Goal: Find specific page/section: Find specific page/section

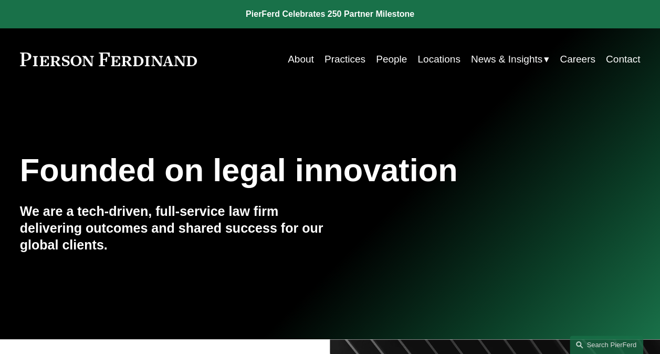
click at [380, 59] on link "People" at bounding box center [391, 59] width 31 height 20
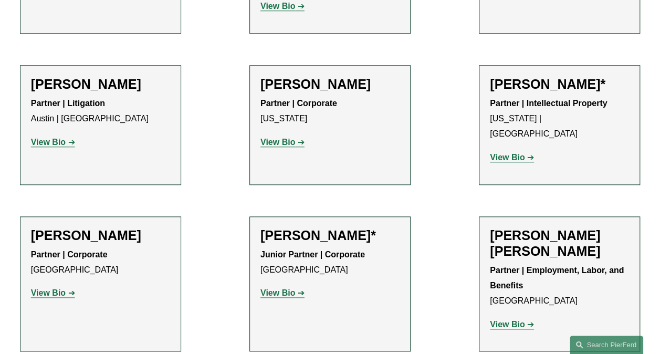
scroll to position [525, 0]
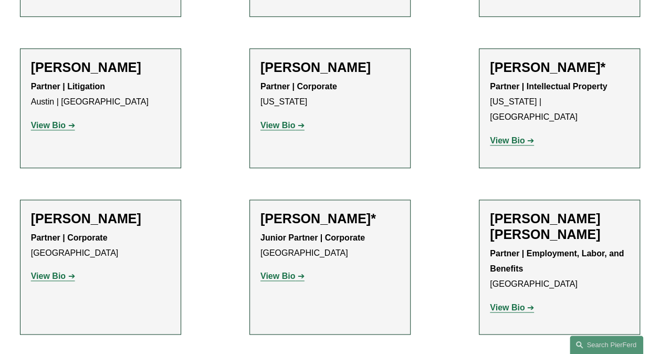
click at [272, 272] on strong "View Bio" at bounding box center [278, 276] width 35 height 9
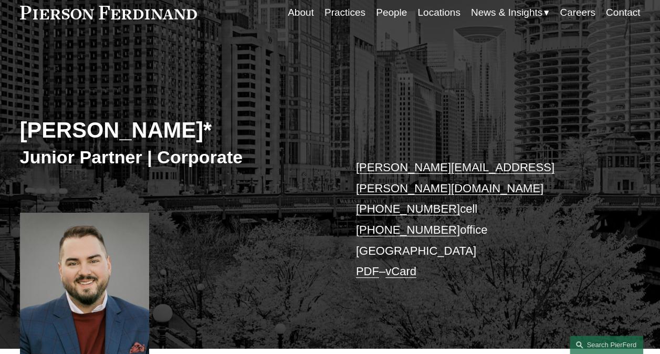
scroll to position [263, 0]
